Goal: Task Accomplishment & Management: Use online tool/utility

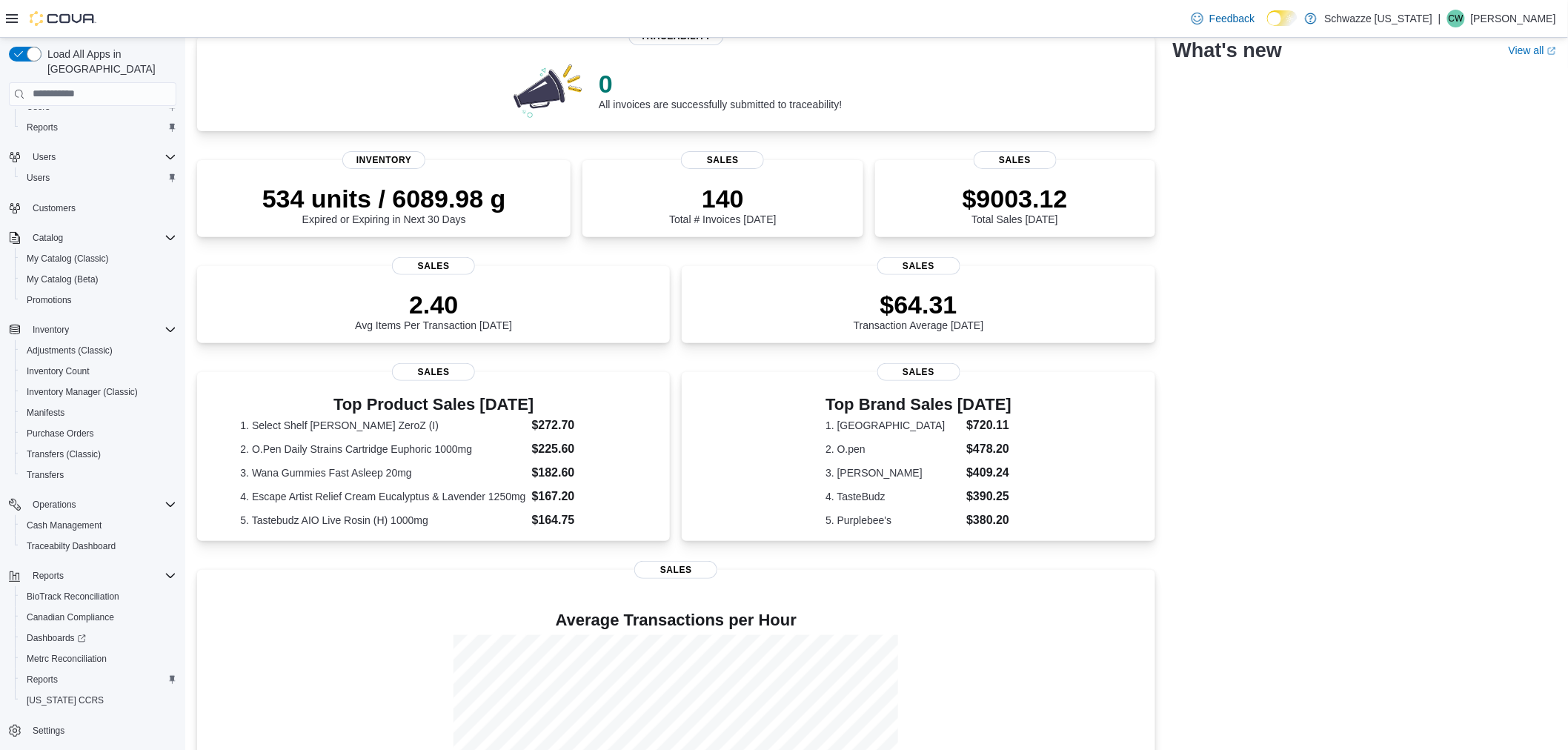
scroll to position [165, 0]
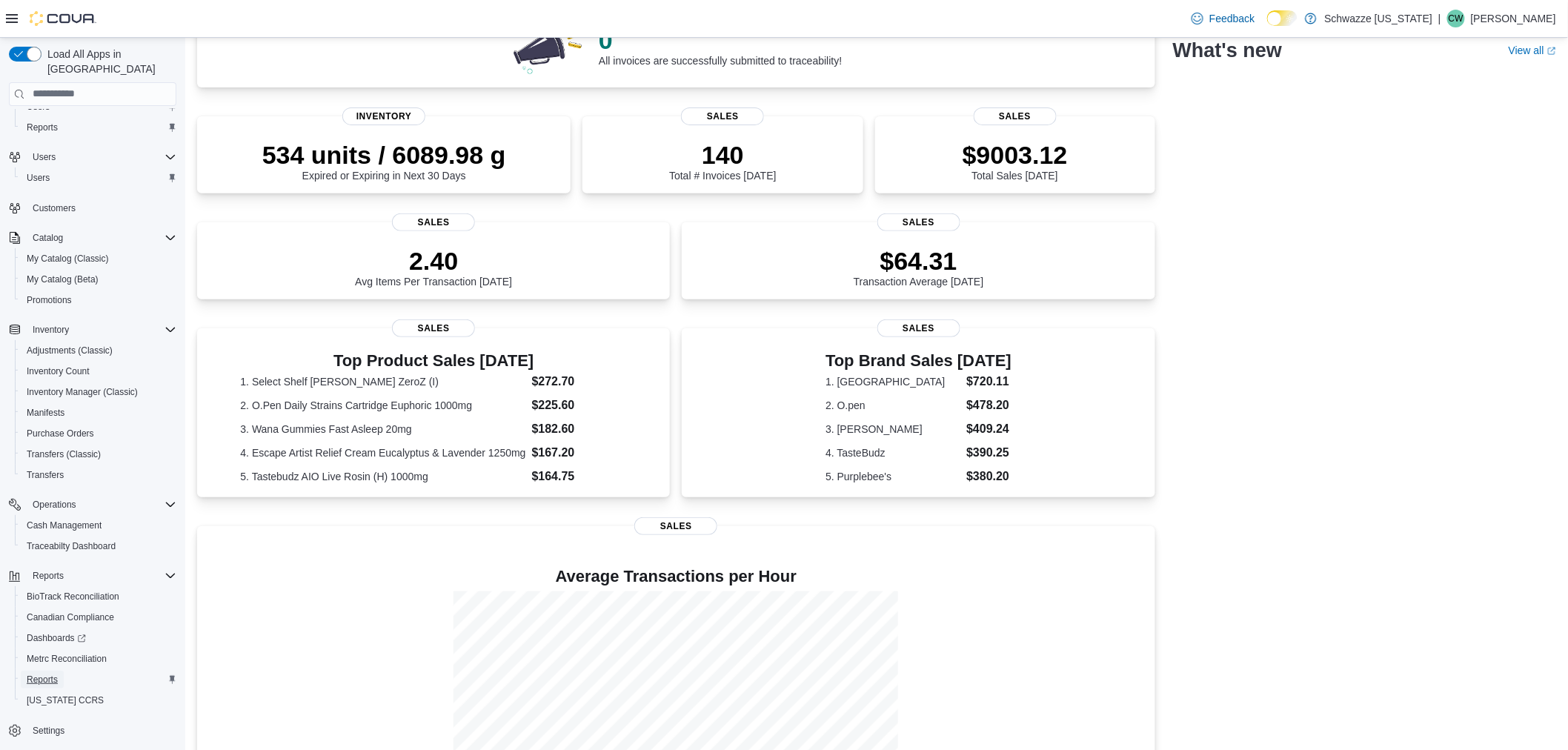
drag, startPoint x: 34, startPoint y: 660, endPoint x: 284, endPoint y: 512, distance: 290.5
click at [34, 674] on span "Reports" at bounding box center [42, 679] width 31 height 12
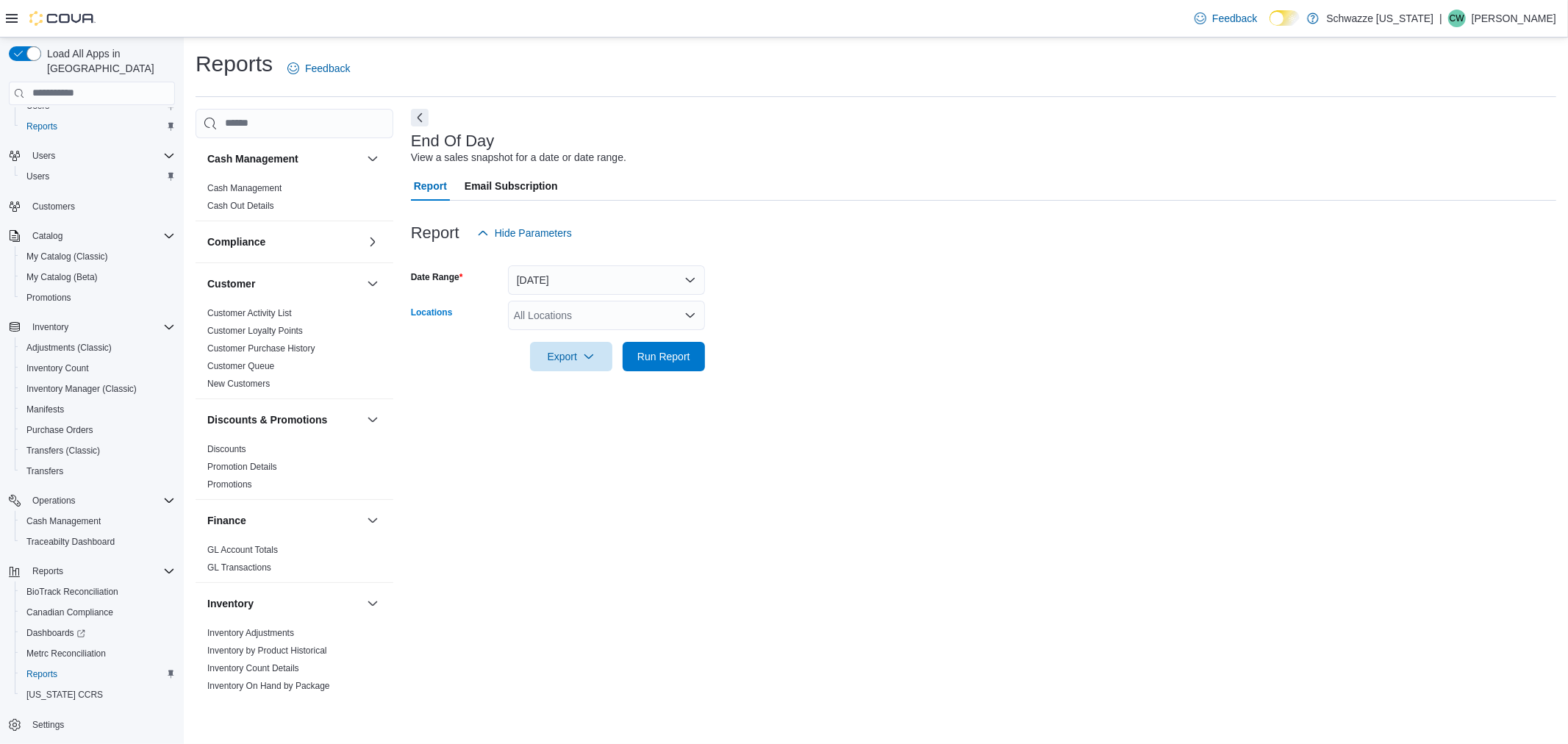
click at [597, 324] on div "All Locations" at bounding box center [606, 315] width 197 height 30
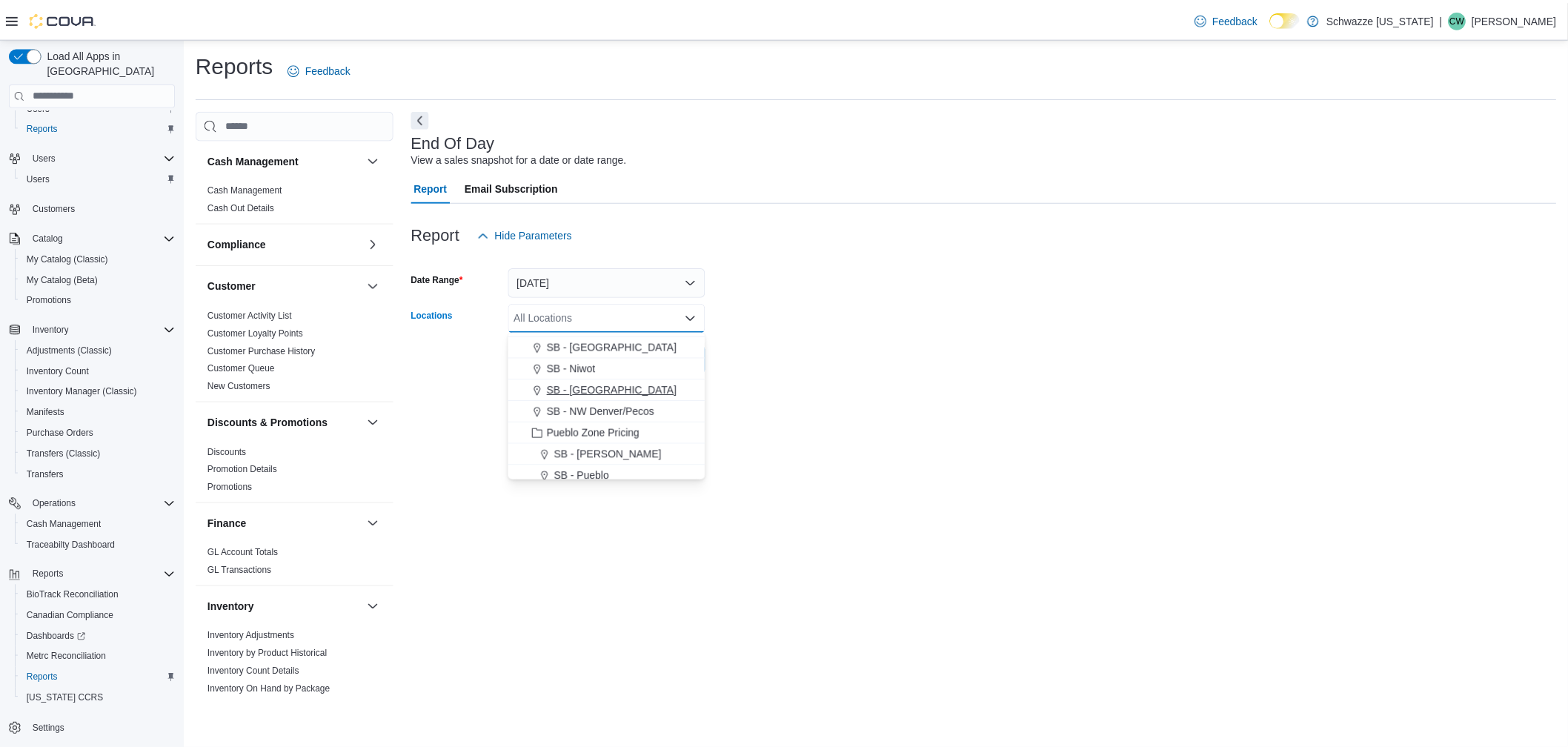
scroll to position [494, 0]
click at [610, 422] on span "SB - [GEOGRAPHIC_DATA]" at bounding box center [617, 429] width 131 height 15
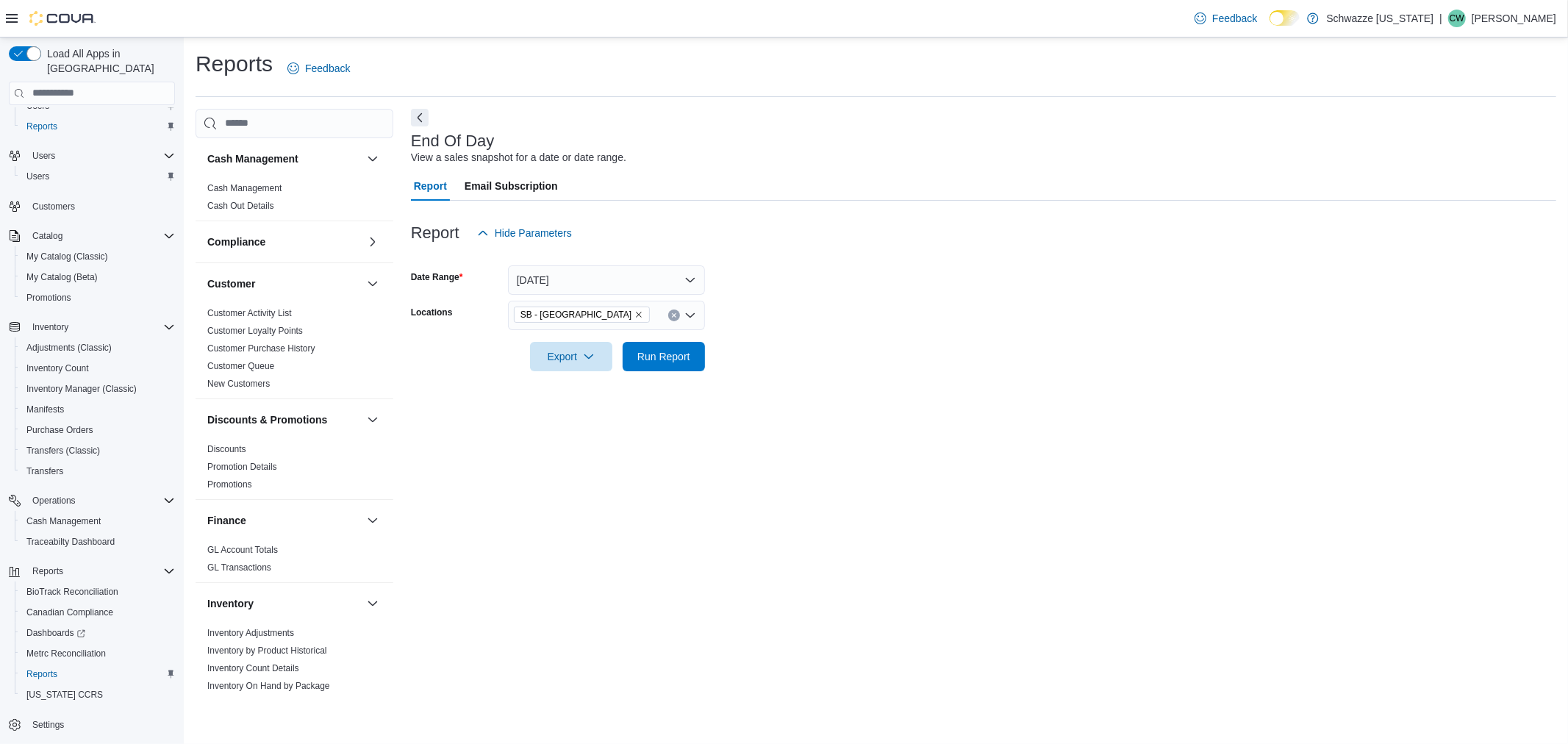
click at [852, 339] on div at bounding box center [983, 335] width 1145 height 12
click at [903, 306] on form "Date Range [DATE] Locations SB - [GEOGRAPHIC_DATA] Export Run Report" at bounding box center [983, 310] width 1145 height 124
click at [633, 354] on span "Run Report" at bounding box center [663, 356] width 64 height 30
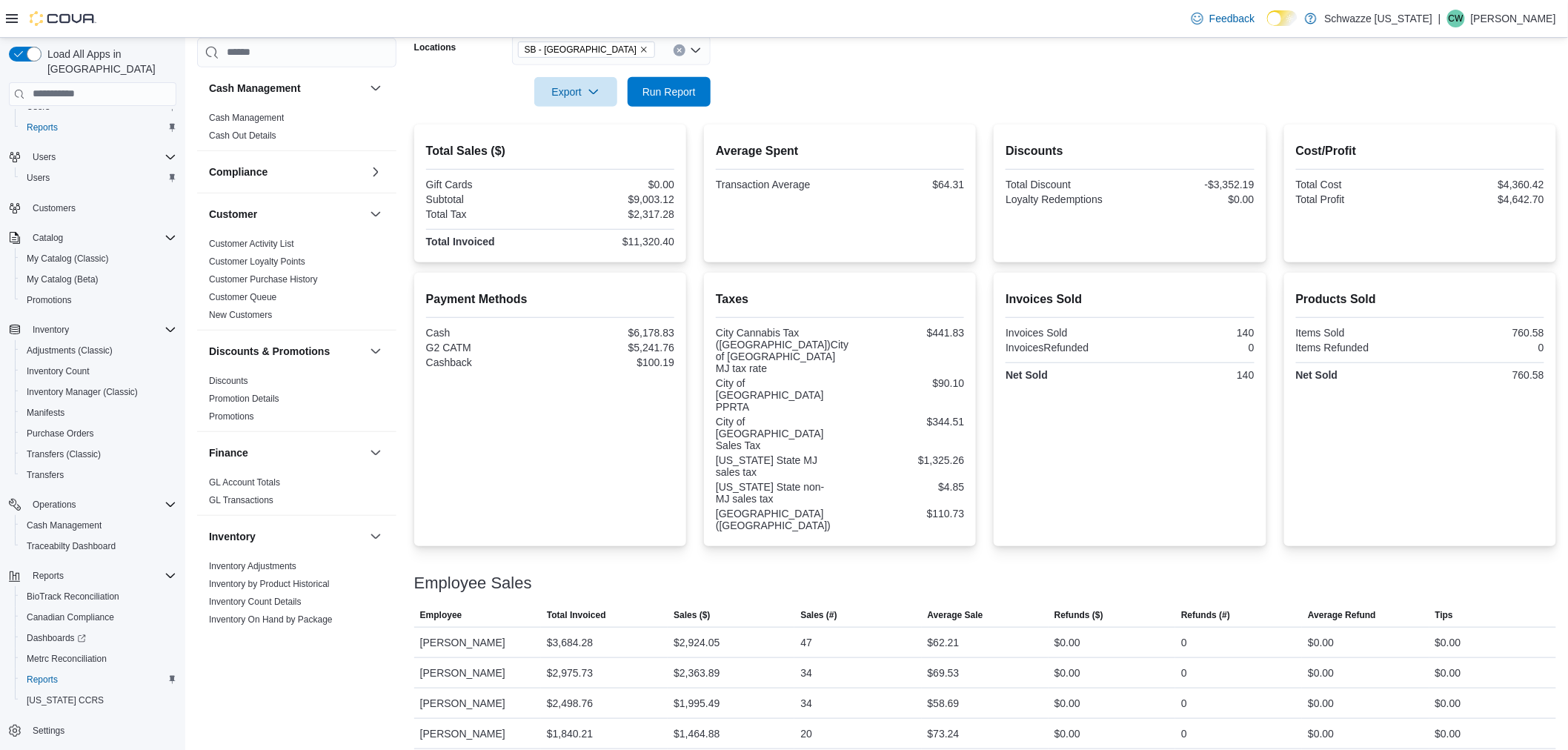
scroll to position [272, 0]
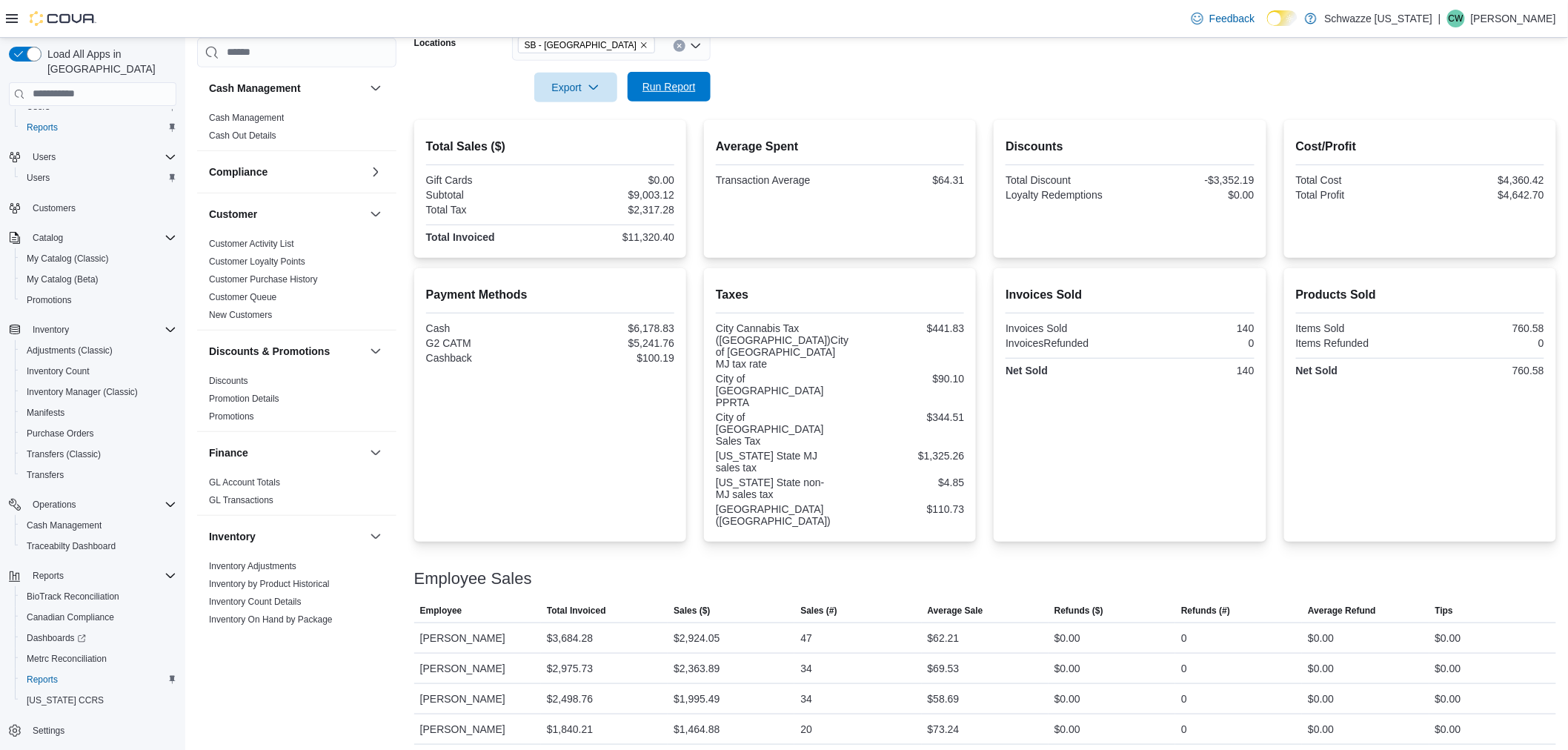
click at [662, 101] on span "Run Report" at bounding box center [669, 87] width 65 height 30
drag, startPoint x: 936, startPoint y: 660, endPoint x: 981, endPoint y: 663, distance: 45.1
click at [981, 684] on div "$58.69" at bounding box center [985, 699] width 126 height 30
drag, startPoint x: 928, startPoint y: 631, endPoint x: 975, endPoint y: 635, distance: 47.2
click at [975, 654] on div "$69.53" at bounding box center [985, 668] width 126 height 30
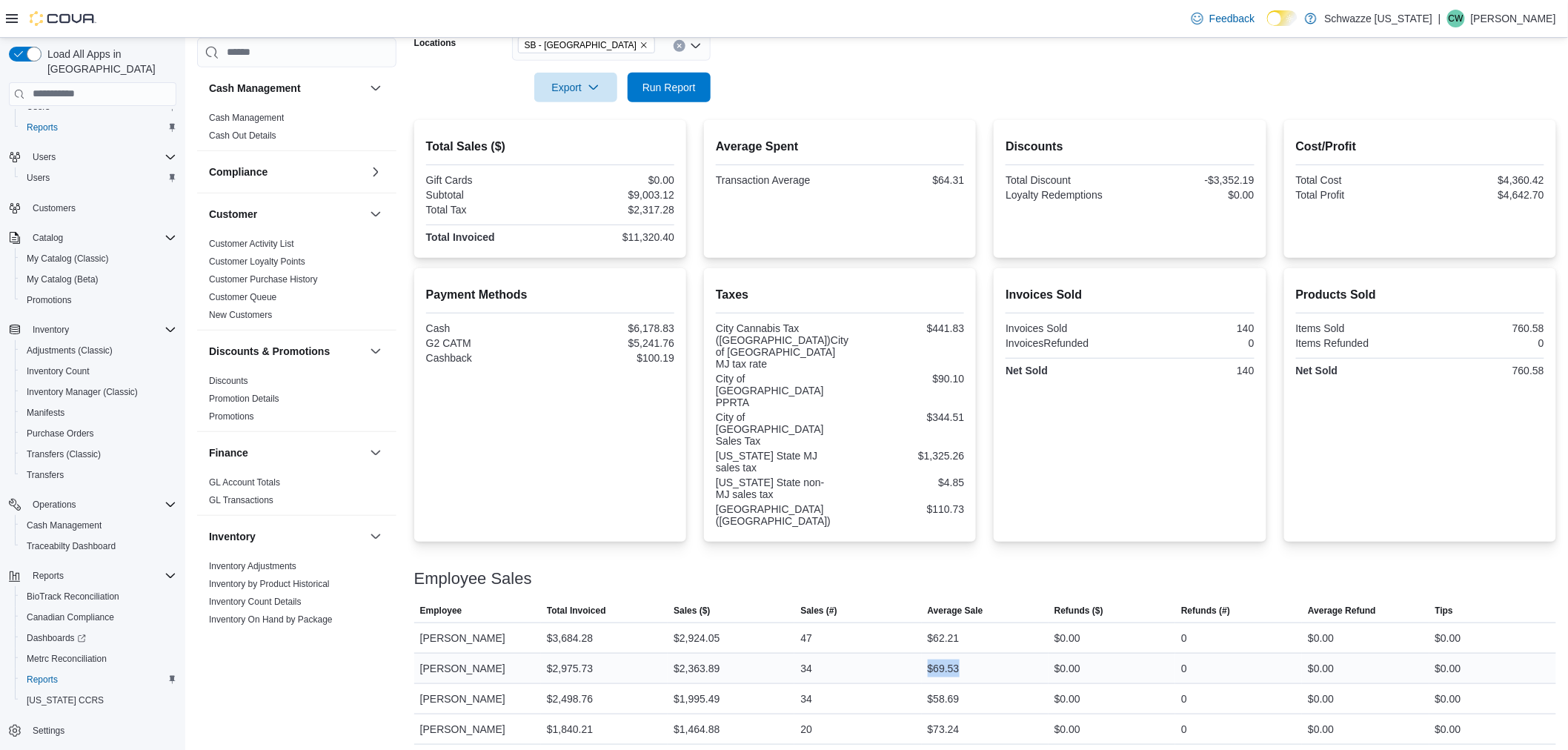
click at [1000, 654] on div "$69.53" at bounding box center [985, 668] width 126 height 30
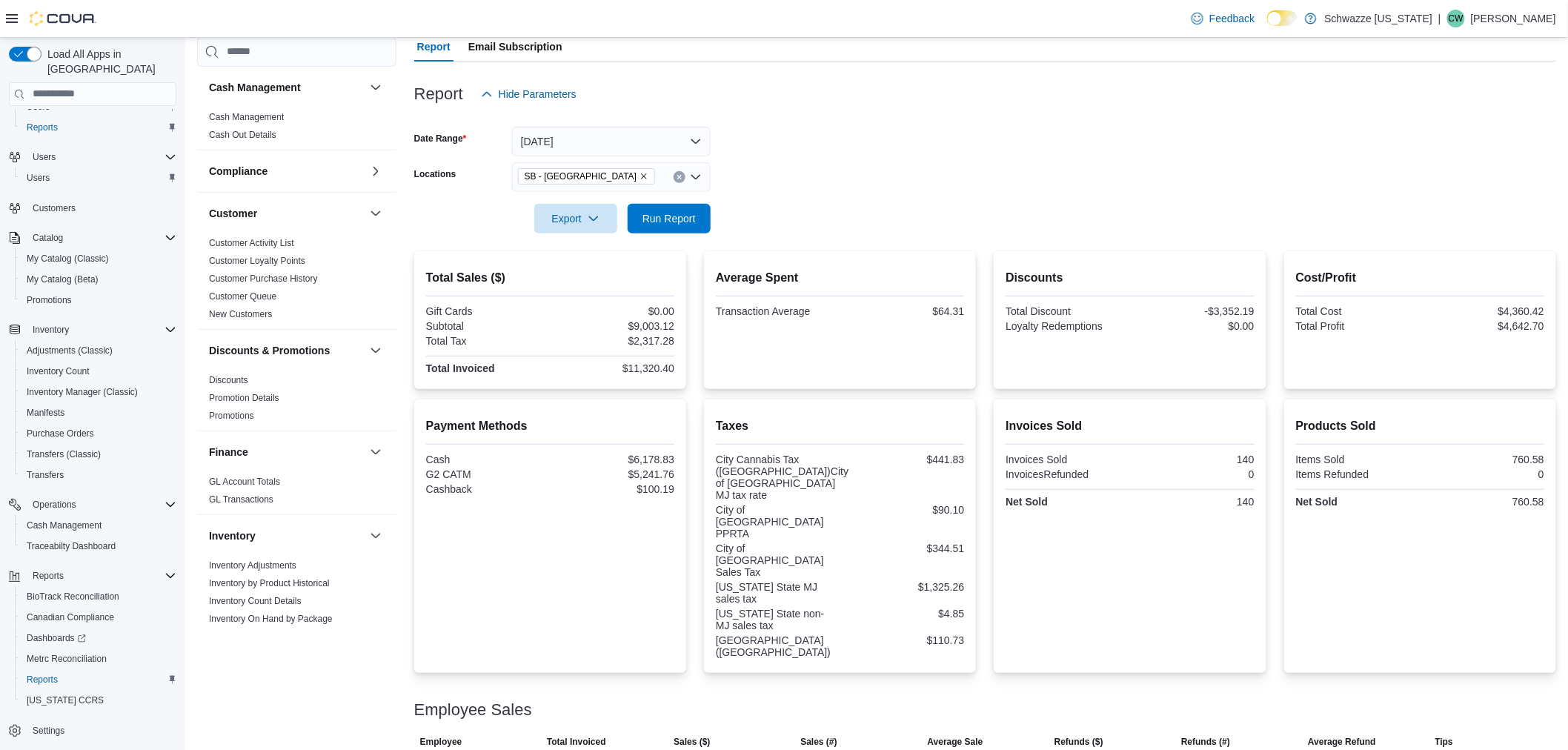
scroll to position [0, 0]
